Goal: Find specific page/section: Find specific page/section

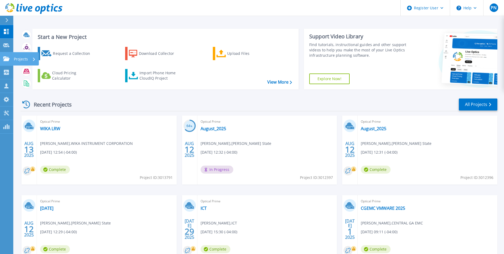
click at [3, 60] on icon at bounding box center [6, 58] width 6 height 5
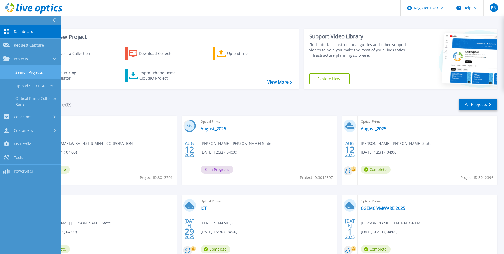
click at [31, 71] on link "Search Projects" at bounding box center [30, 73] width 61 height 14
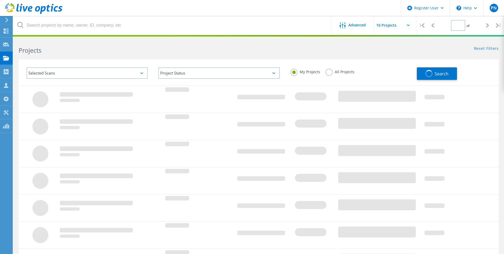
type input "1"
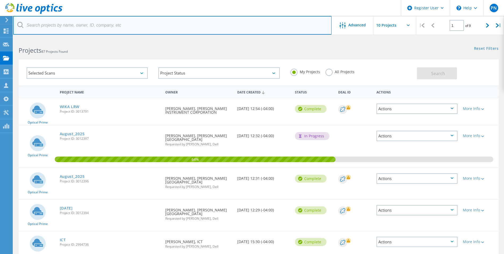
click at [143, 30] on input "text" at bounding box center [172, 25] width 318 height 19
click at [106, 26] on input "East West Manufacturing" at bounding box center [172, 25] width 318 height 19
type input "East West Manufacturing"
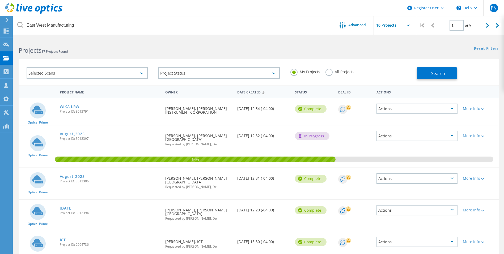
click at [20, 24] on icon at bounding box center [20, 25] width 6 height 6
click at [333, 73] on label "All Projects" at bounding box center [340, 71] width 29 height 5
click at [0, 0] on input "All Projects" at bounding box center [0, 0] width 0 height 0
click at [438, 74] on span "Search" at bounding box center [438, 73] width 14 height 6
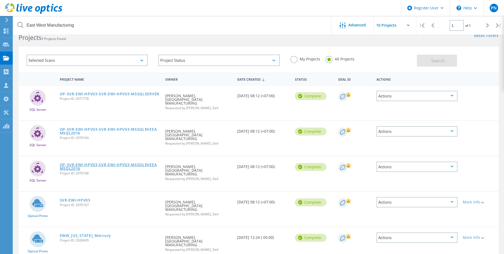
scroll to position [23, 0]
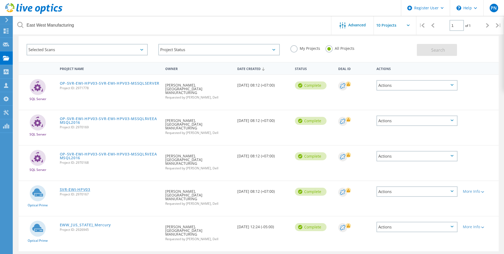
click at [75, 187] on link "SVR-EWI-HPV03" at bounding box center [75, 189] width 31 height 4
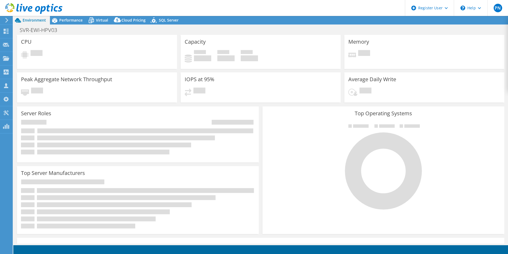
select select "USD"
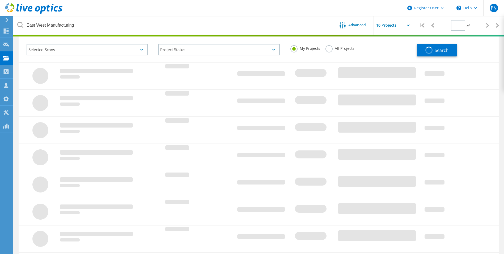
type input "1"
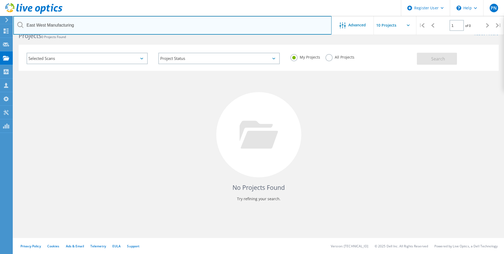
click at [127, 28] on input "East West Manufacturing" at bounding box center [172, 25] width 318 height 19
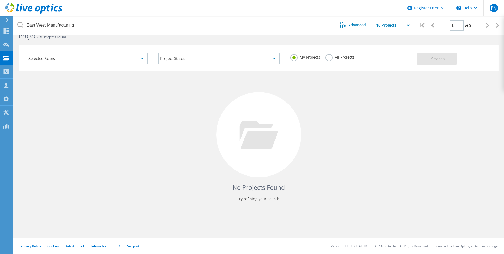
click at [318, 60] on div "My Projects" at bounding box center [306, 58] width 30 height 8
click at [333, 54] on label "All Projects" at bounding box center [340, 56] width 29 height 5
click at [0, 0] on input "All Projects" at bounding box center [0, 0] width 0 height 0
click at [420, 60] on button "Search" at bounding box center [437, 59] width 40 height 12
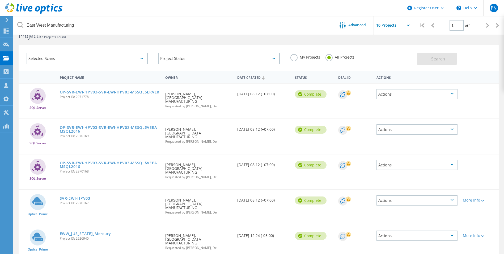
click at [102, 90] on link "OP-SVR-EWI-HPV03-SVR-EWI-HPV03-MSSQLSERVER" at bounding box center [110, 92] width 100 height 4
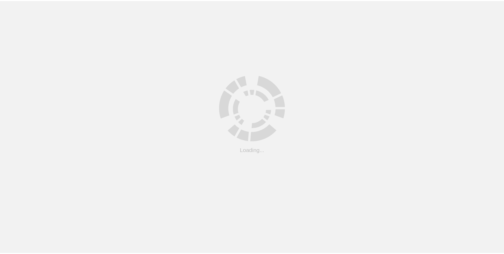
scroll to position [15, 0]
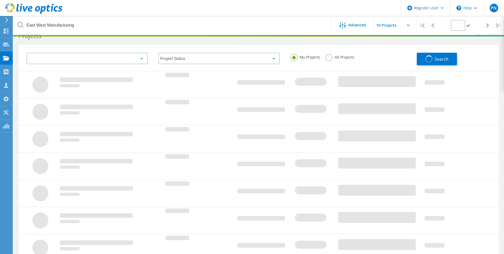
type input "1"
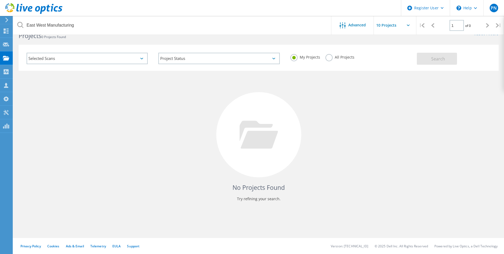
click at [332, 58] on label "All Projects" at bounding box center [340, 56] width 29 height 5
click at [0, 0] on input "All Projects" at bounding box center [0, 0] width 0 height 0
click at [423, 57] on button "Search" at bounding box center [437, 59] width 40 height 12
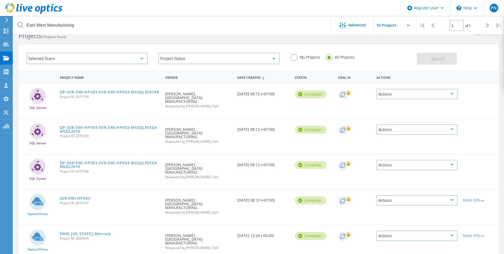
scroll to position [23, 0]
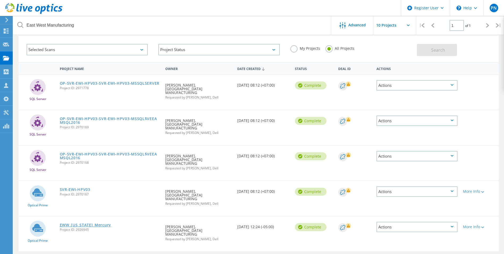
click at [86, 223] on link "EWW_[US_STATE]_Mercury" at bounding box center [85, 225] width 51 height 4
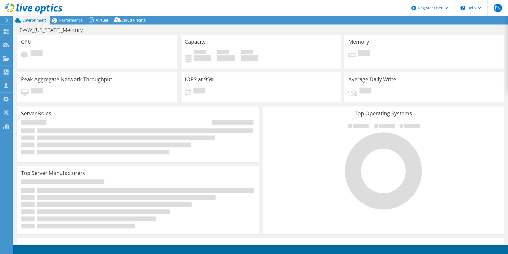
select select "USD"
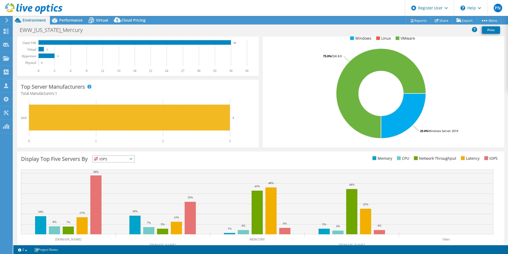
scroll to position [101, 0]
